Goal: Transaction & Acquisition: Purchase product/service

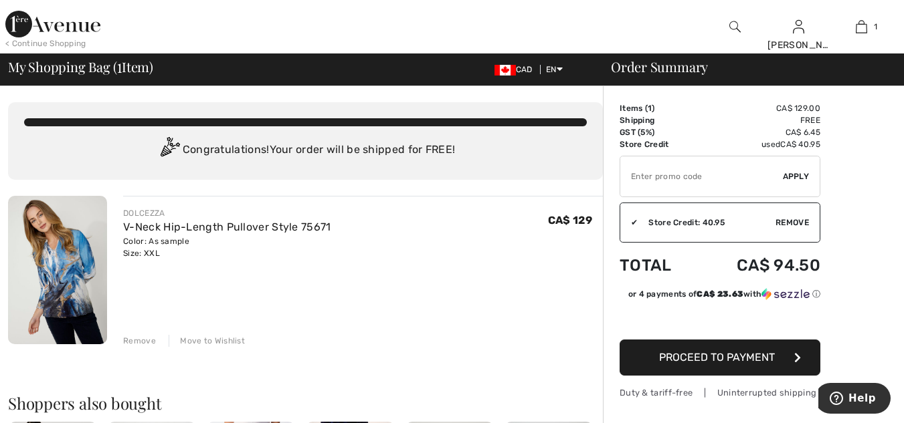
click at [797, 177] on span "Apply" at bounding box center [796, 177] width 27 height 12
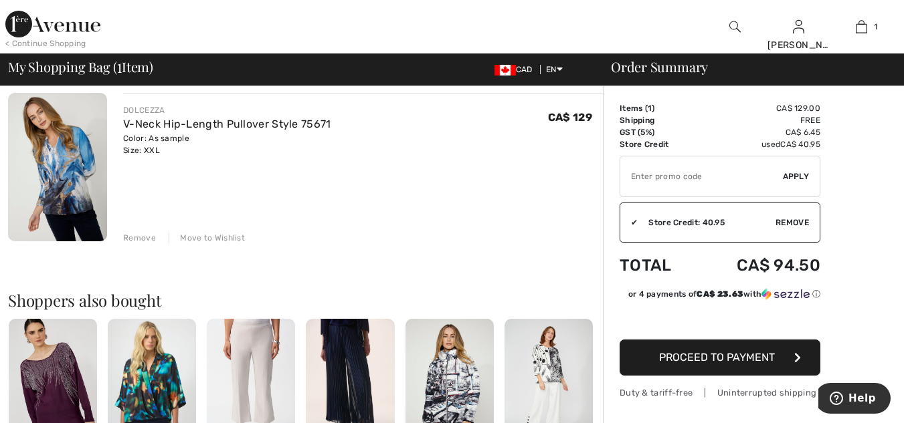
scroll to position [91, 0]
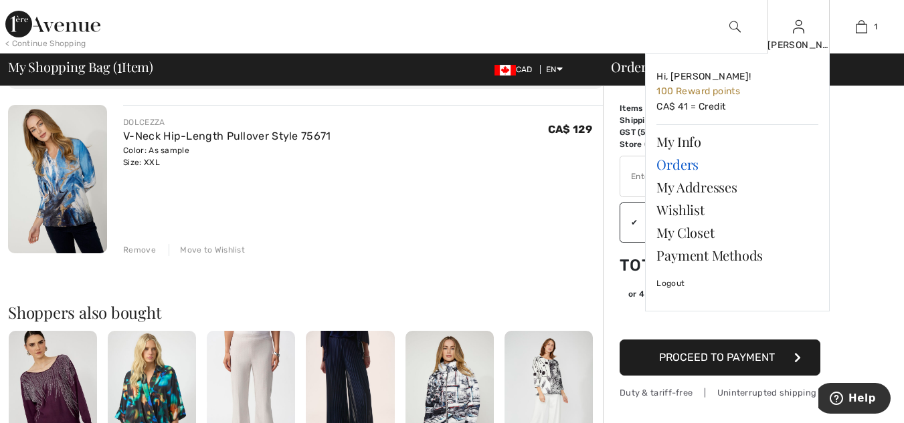
click at [684, 163] on link "Orders" at bounding box center [737, 164] width 162 height 23
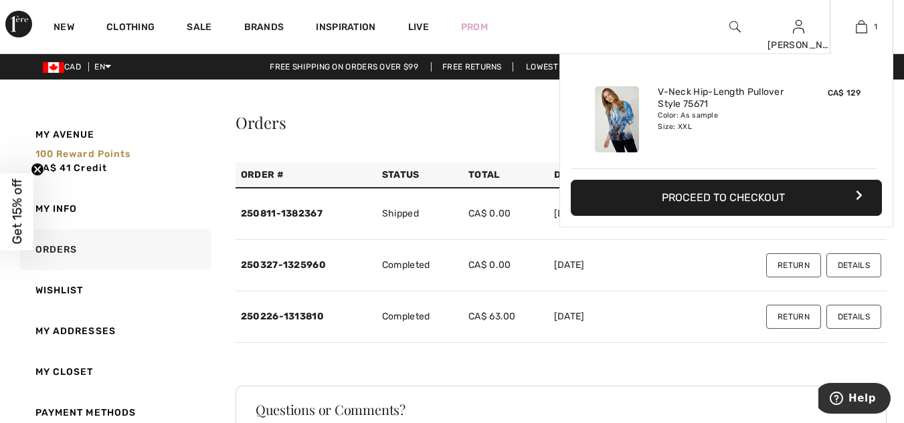
click at [720, 197] on button "Proceed to Checkout" at bounding box center [726, 198] width 311 height 36
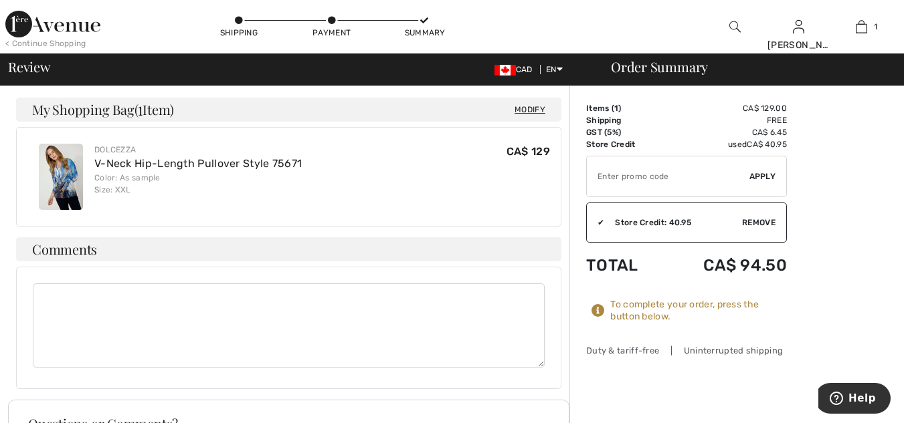
scroll to position [340, 0]
